Goal: Task Accomplishment & Management: Use online tool/utility

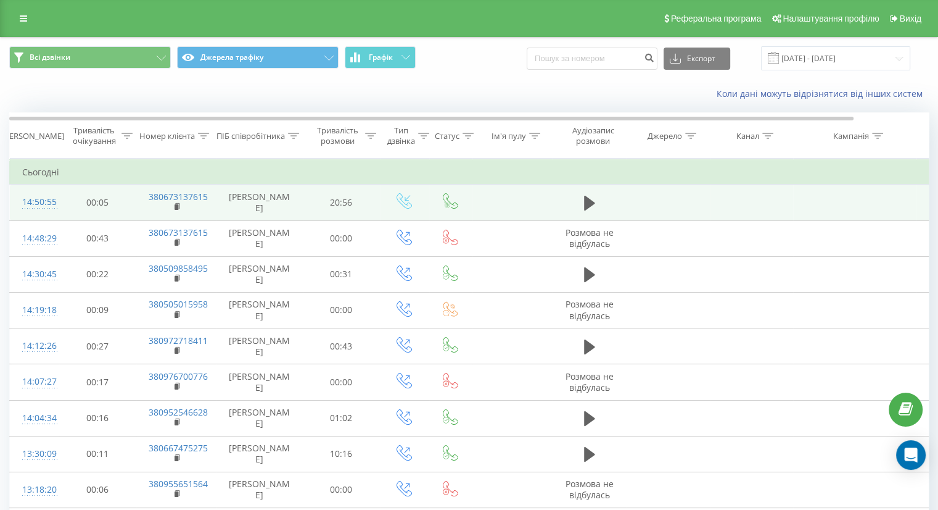
drag, startPoint x: 174, startPoint y: 204, endPoint x: 178, endPoint y: 215, distance: 12.5
click at [175, 204] on icon at bounding box center [178, 206] width 7 height 9
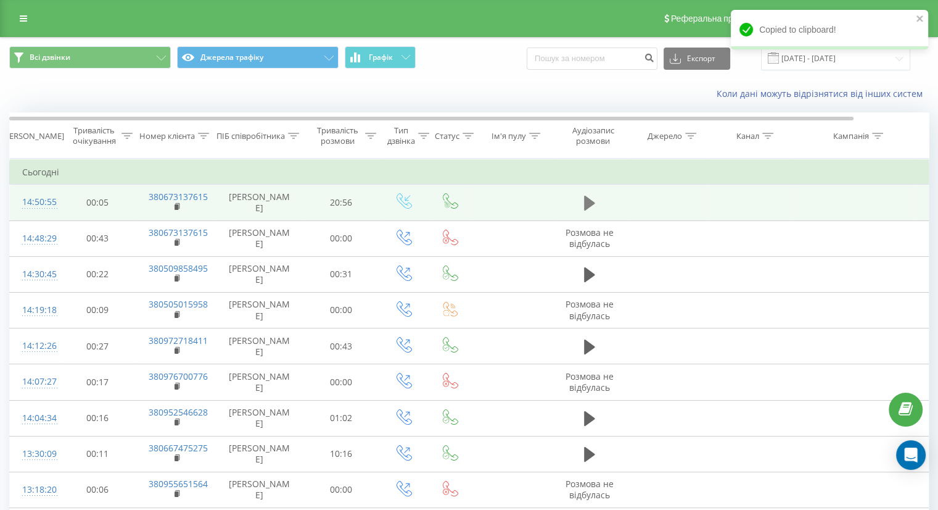
click at [592, 205] on icon at bounding box center [589, 202] width 11 height 17
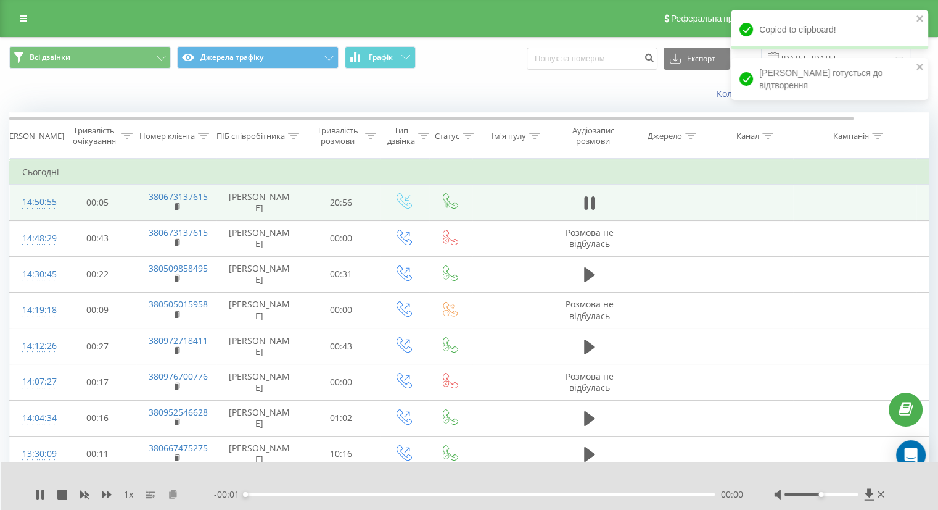
click at [172, 495] on icon at bounding box center [173, 493] width 10 height 9
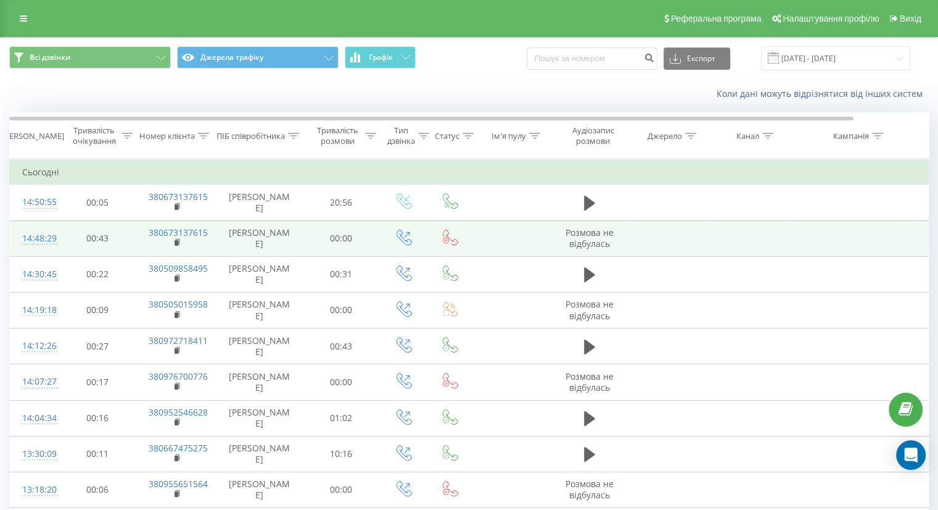
scroll to position [293, 0]
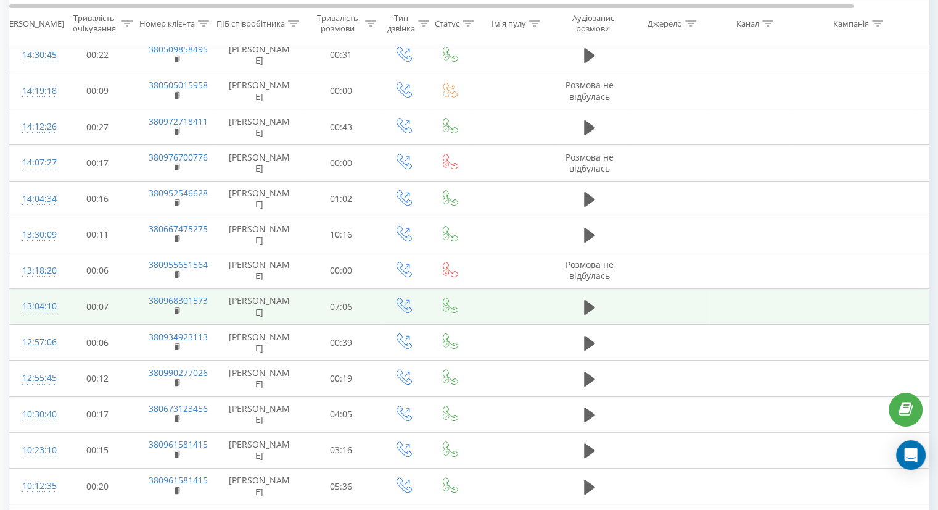
scroll to position [46, 0]
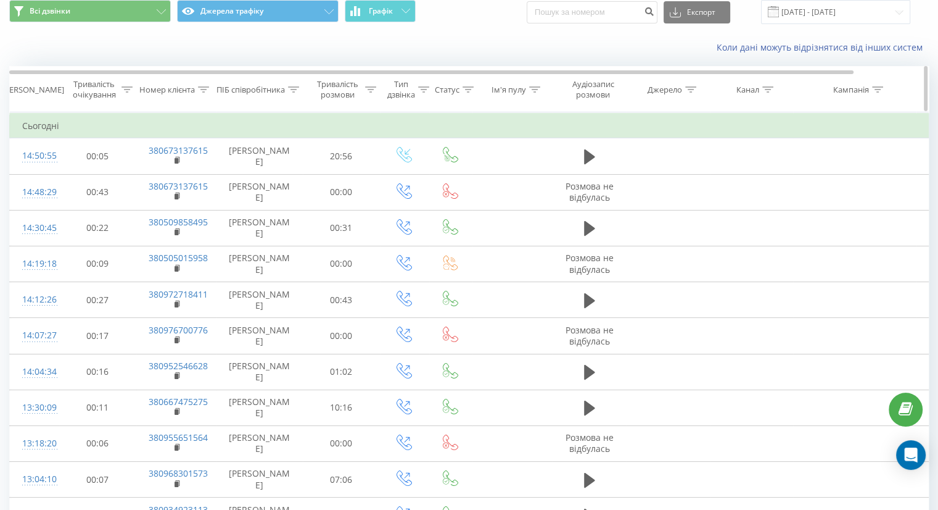
click at [349, 85] on div "Тривалість розмови" at bounding box center [337, 89] width 49 height 21
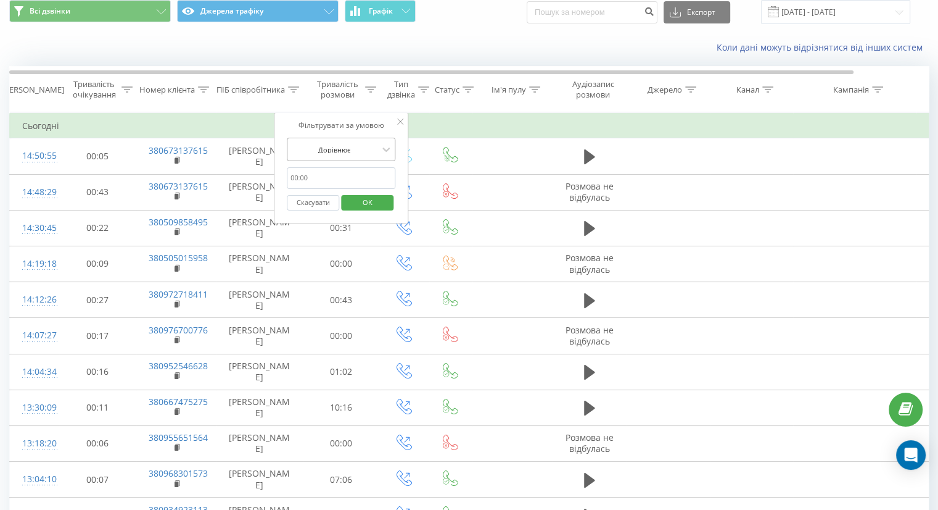
click at [344, 149] on div at bounding box center [335, 150] width 88 height 12
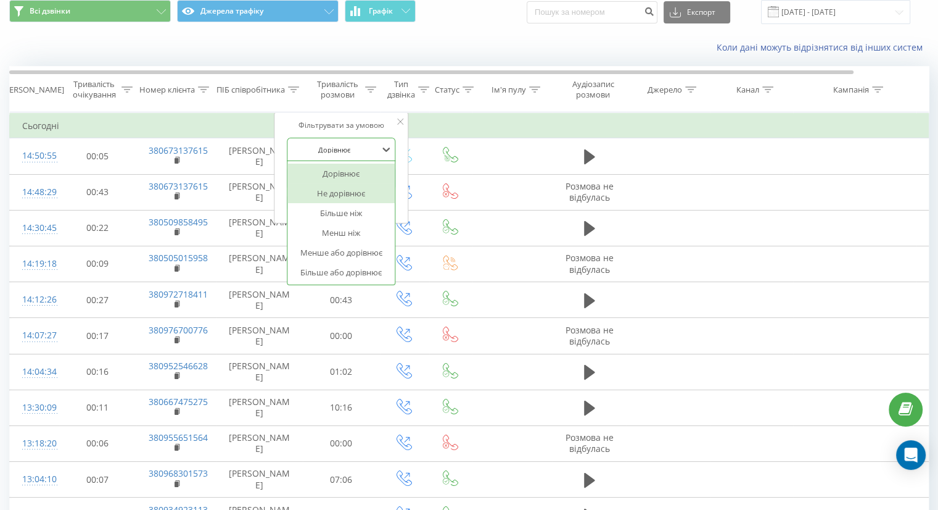
click at [343, 210] on div "Більше ніж" at bounding box center [341, 213] width 107 height 20
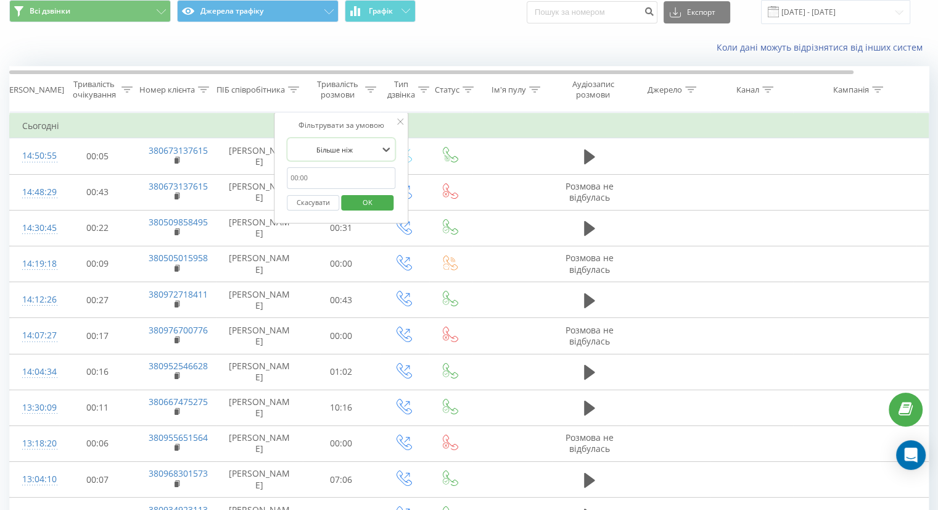
click at [355, 171] on input "text" at bounding box center [341, 178] width 109 height 22
click at [355, 183] on input "text" at bounding box center [341, 178] width 109 height 22
type input "59"
click at [358, 202] on span "OK" at bounding box center [367, 201] width 35 height 19
